Goal: Check status: Check status

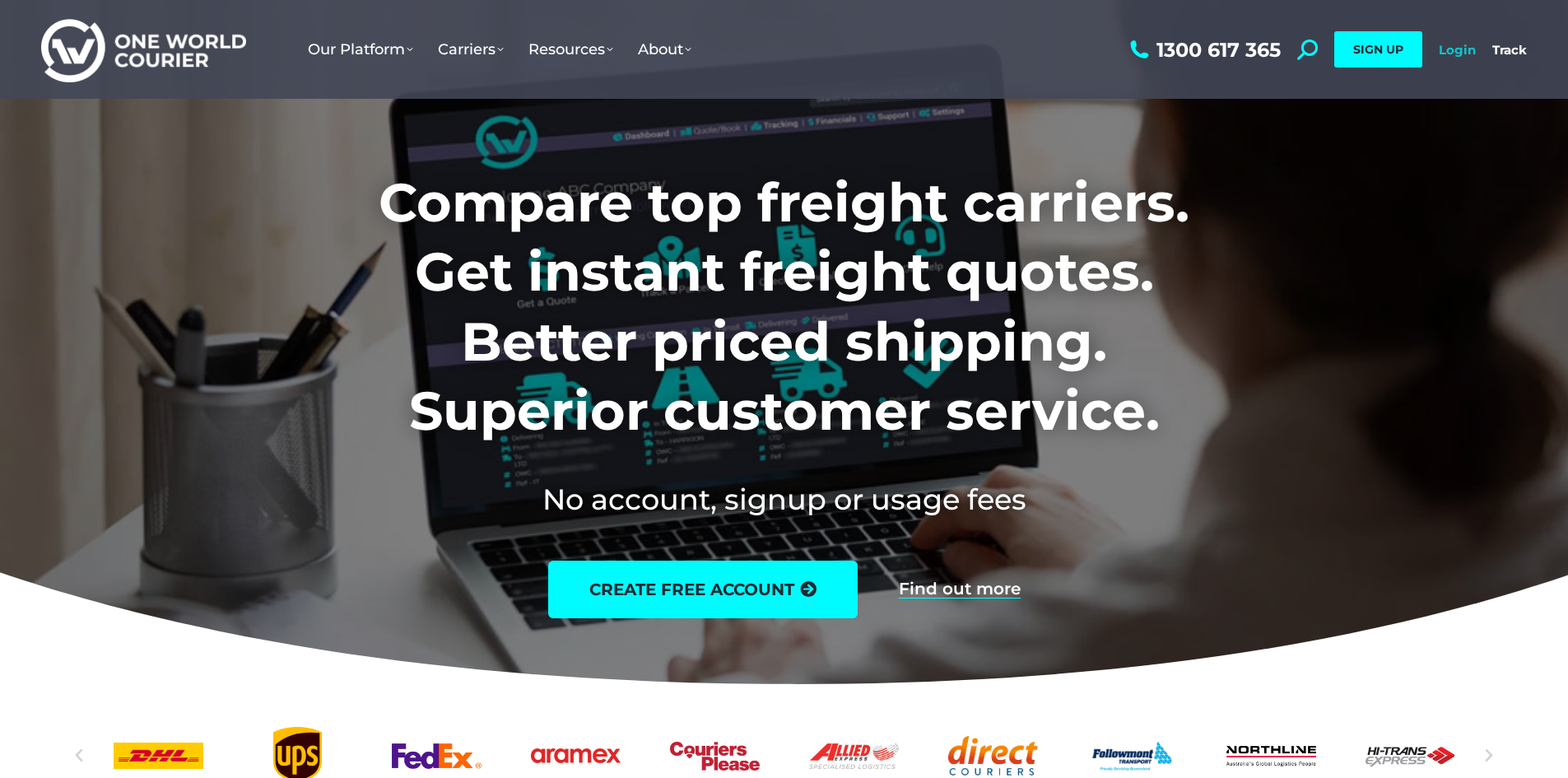
click at [1457, 49] on link "Login" at bounding box center [1457, 50] width 37 height 16
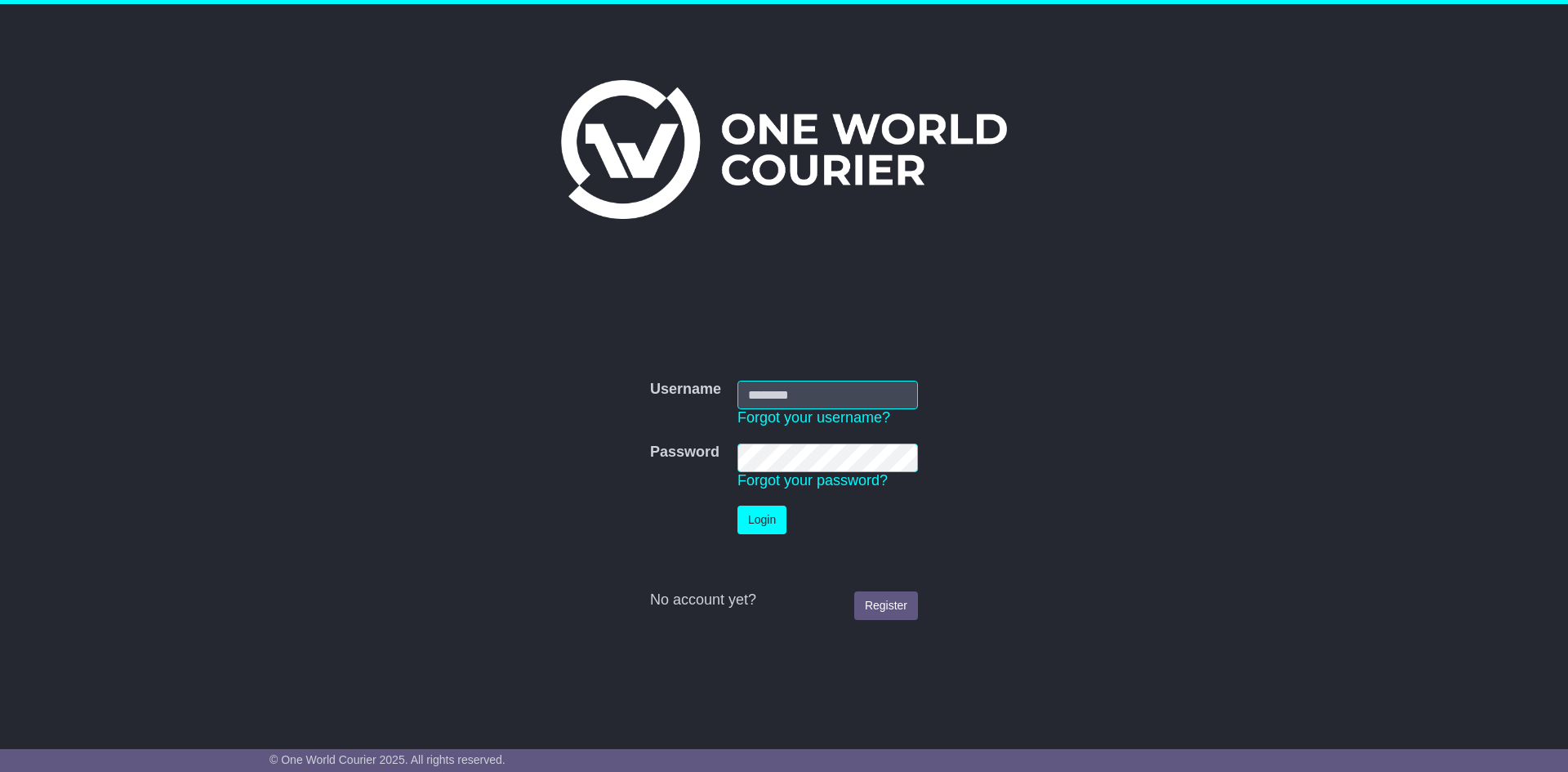
type input "**********"
click at [765, 518] on button "Login" at bounding box center [762, 520] width 49 height 29
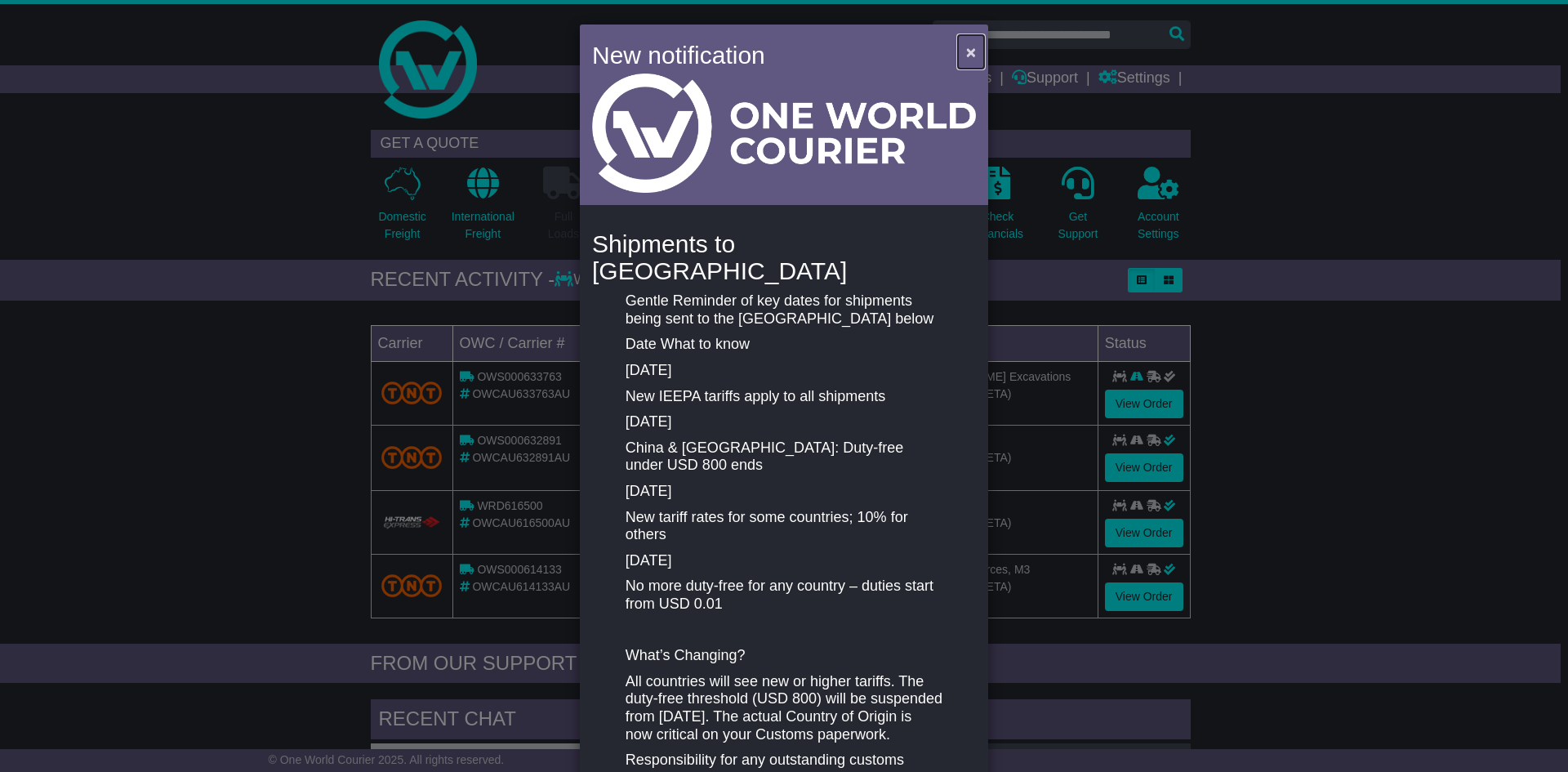
click at [967, 53] on span "×" at bounding box center [970, 51] width 10 height 19
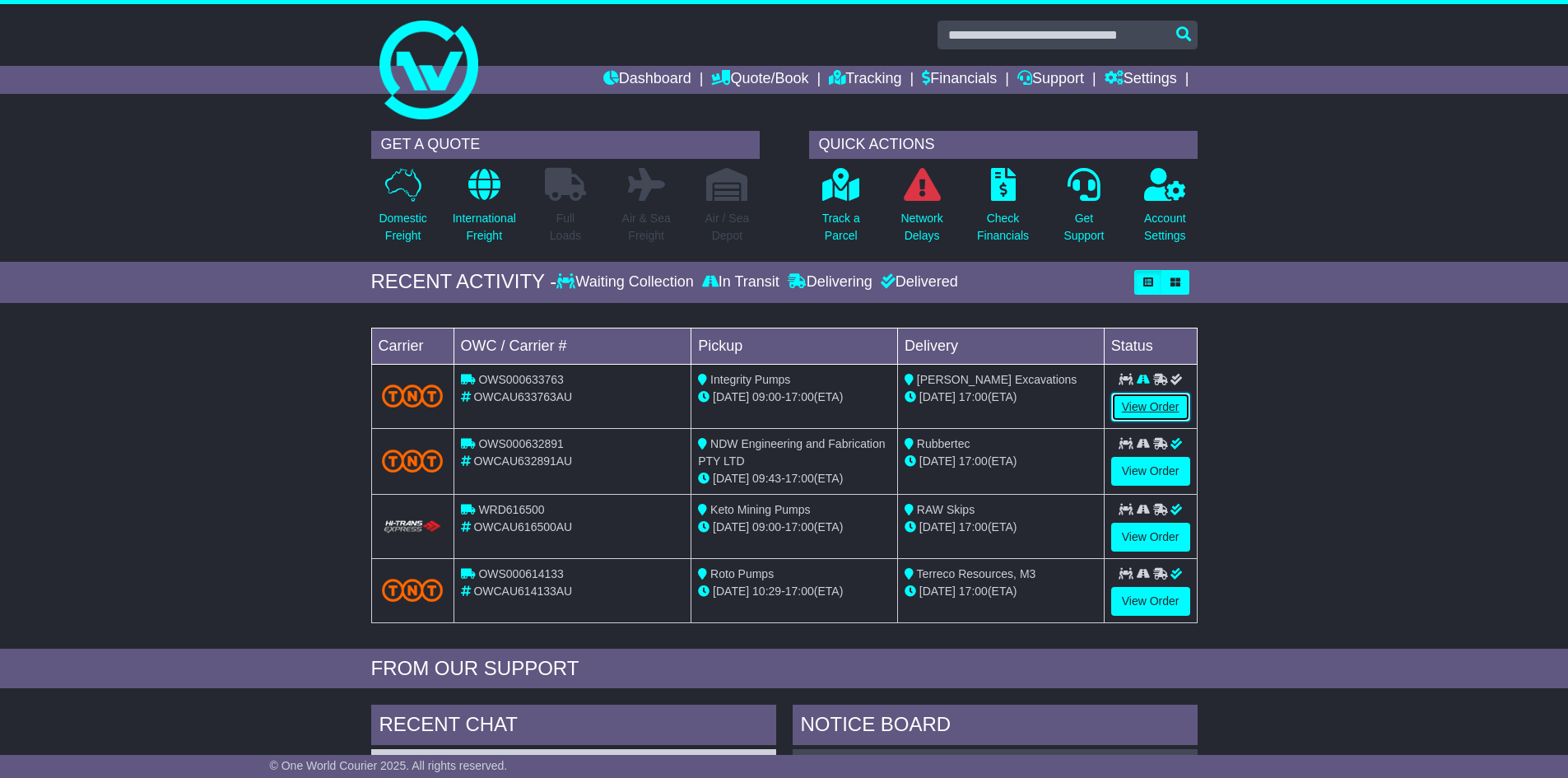
click at [1162, 400] on link "View Order" at bounding box center [1150, 407] width 79 height 29
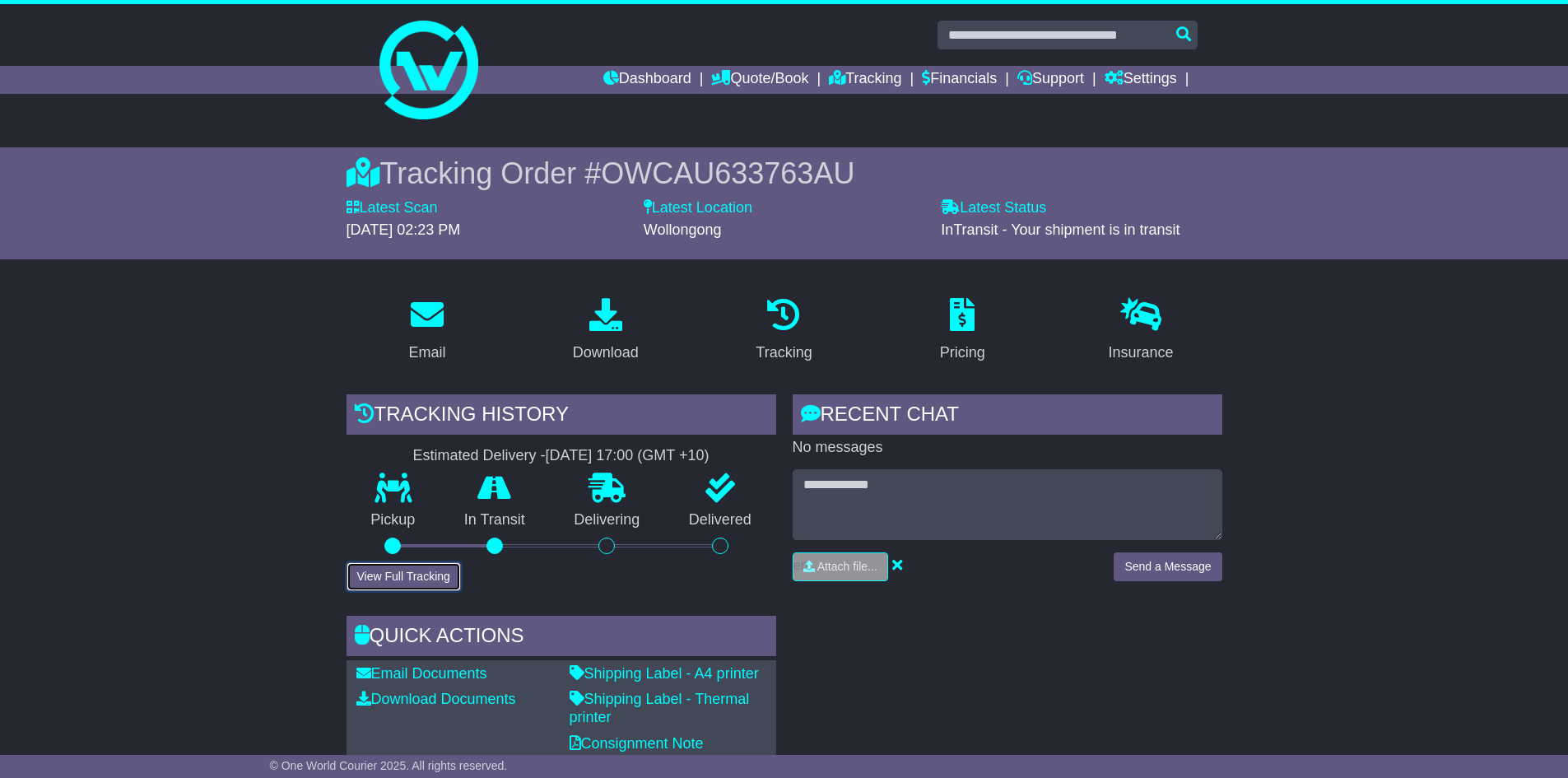
click at [432, 573] on button "View Full Tracking" at bounding box center [403, 577] width 115 height 29
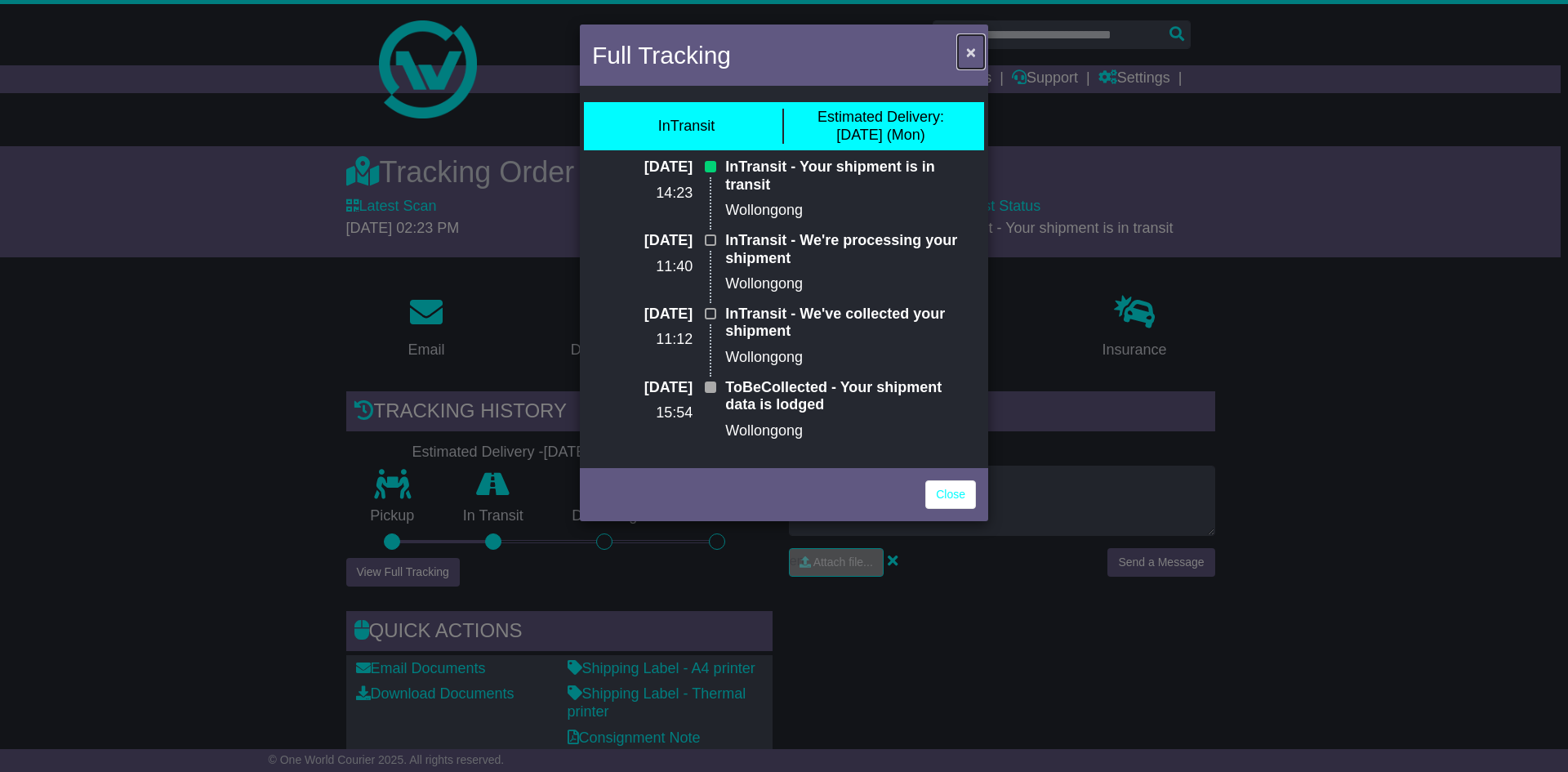
click at [966, 48] on span "×" at bounding box center [970, 51] width 10 height 19
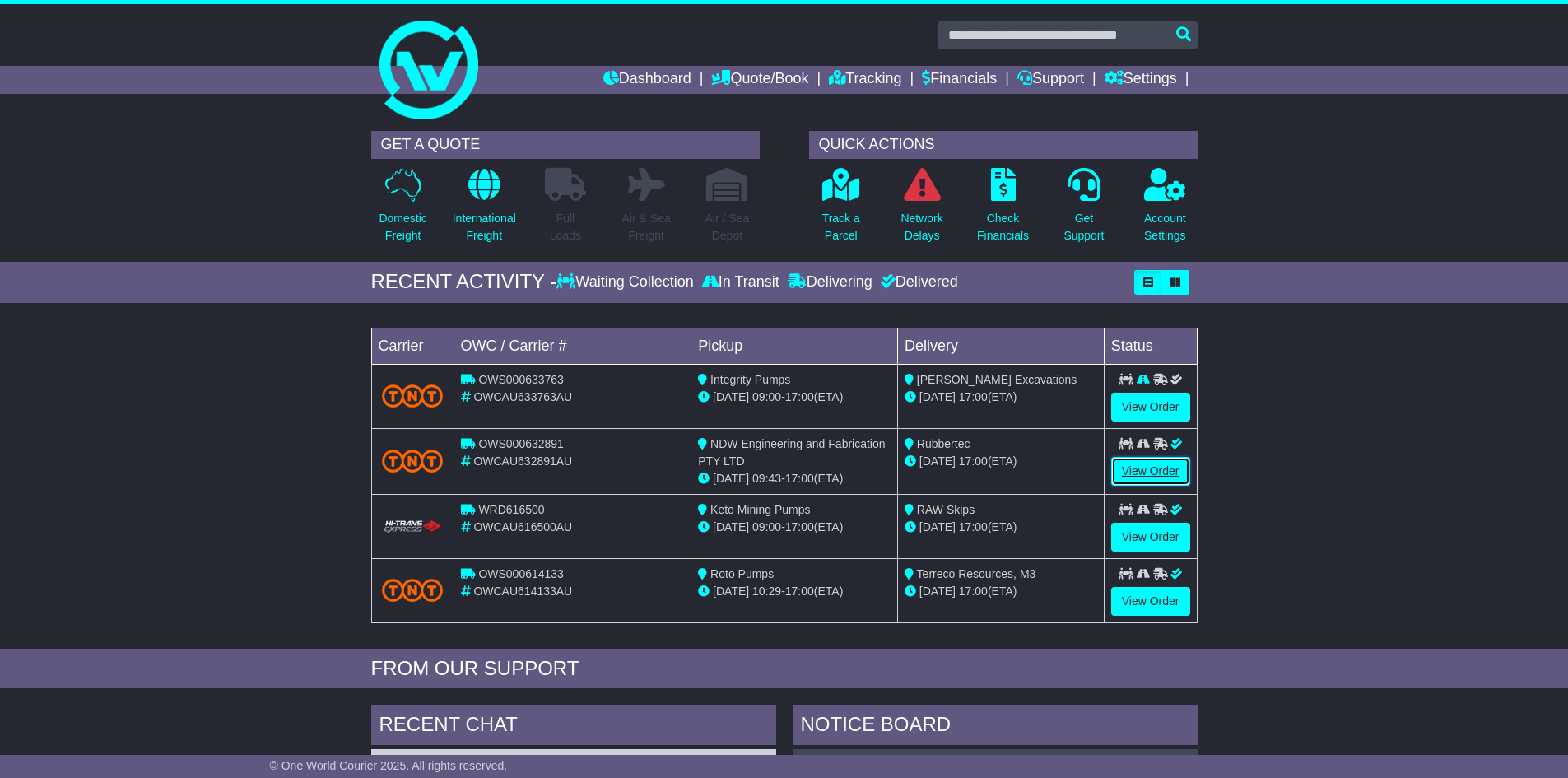
click at [1164, 467] on link "View Order" at bounding box center [1150, 471] width 79 height 29
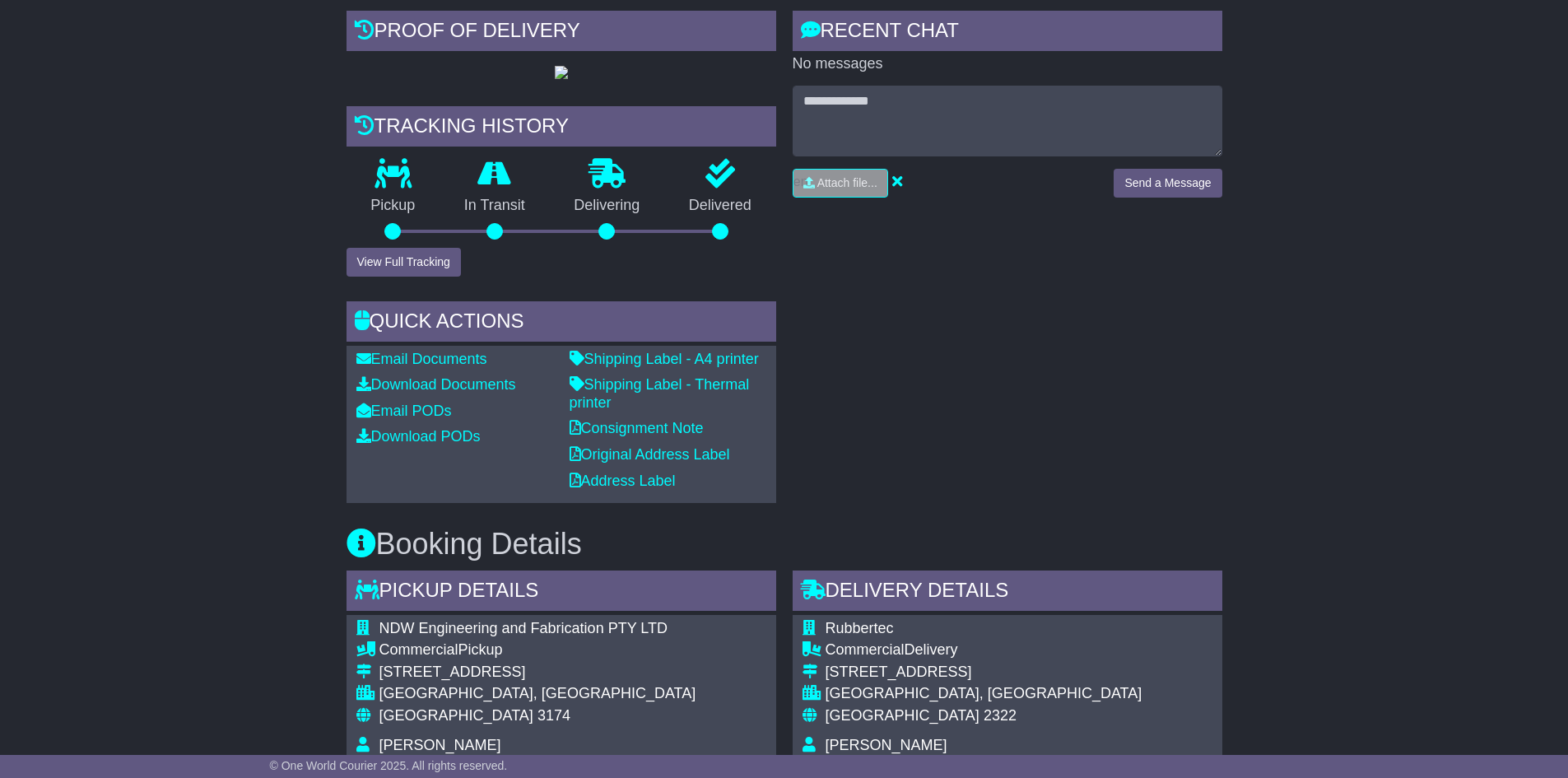
scroll to position [384, 0]
